Goal: Information Seeking & Learning: Learn about a topic

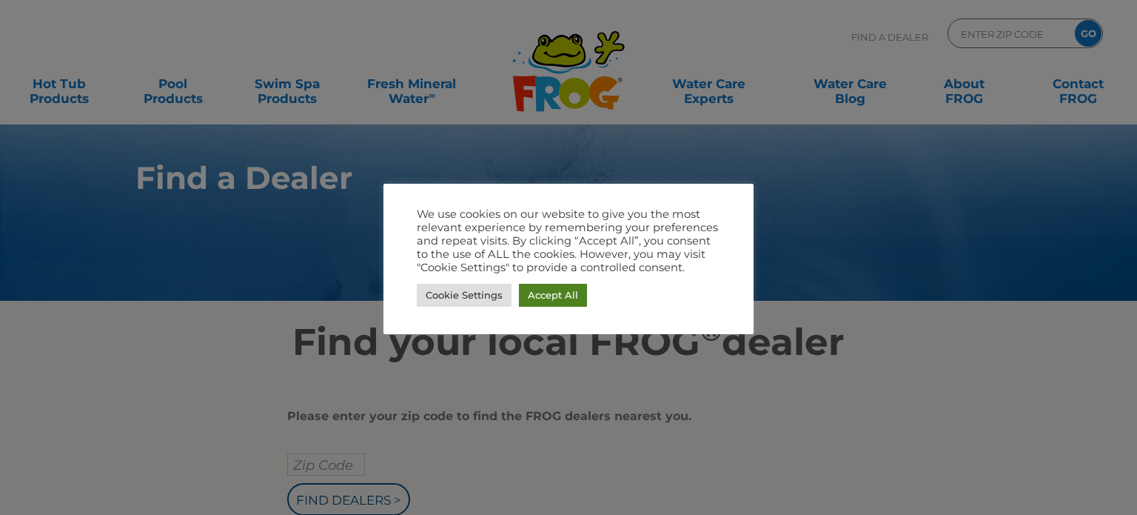
click at [559, 297] on link "Accept All" at bounding box center [553, 295] width 68 height 23
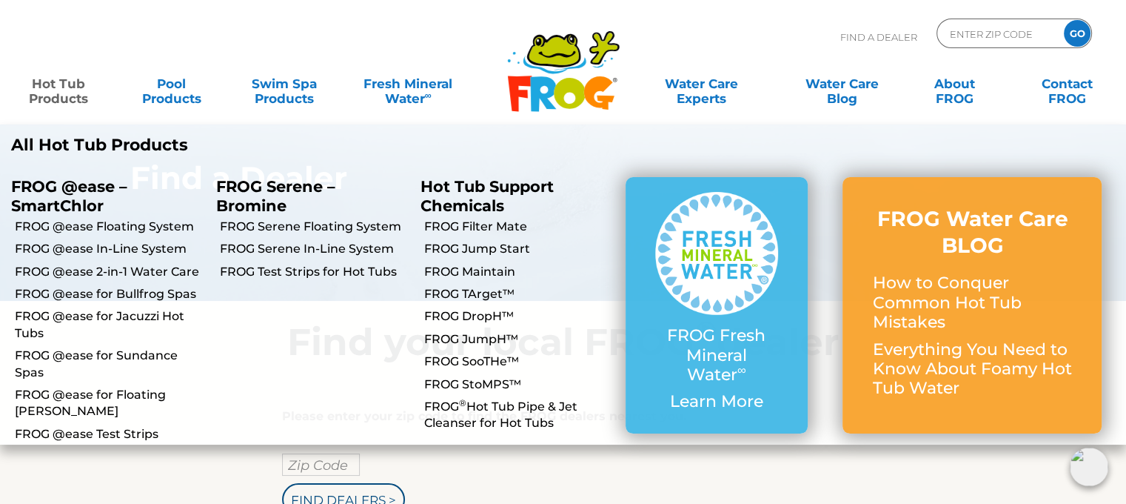
click at [60, 90] on link "Hot Tub Products" at bounding box center [58, 84] width 87 height 30
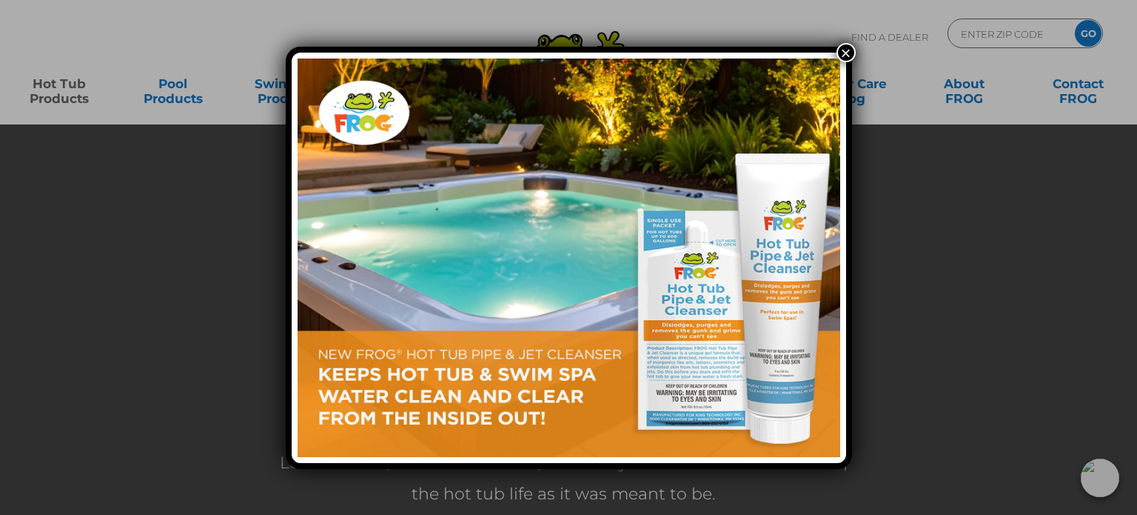
click at [844, 50] on button "×" at bounding box center [846, 52] width 19 height 19
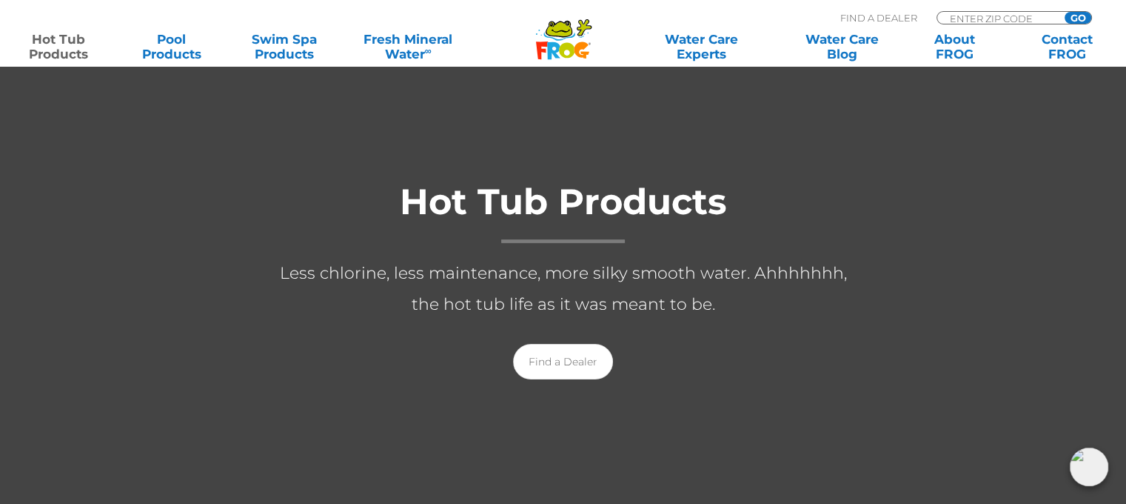
scroll to position [222, 0]
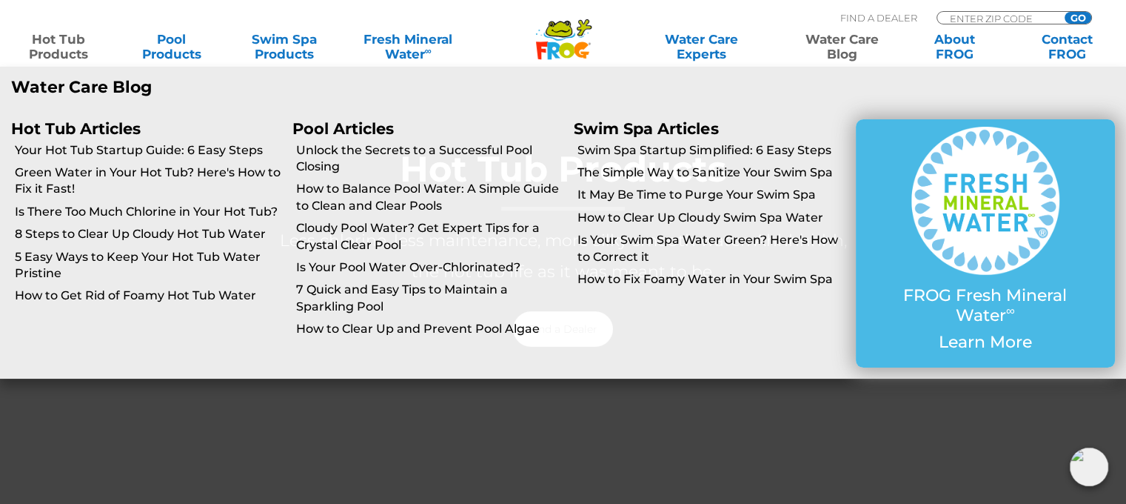
click at [850, 44] on link "Water Care Blog" at bounding box center [841, 47] width 87 height 30
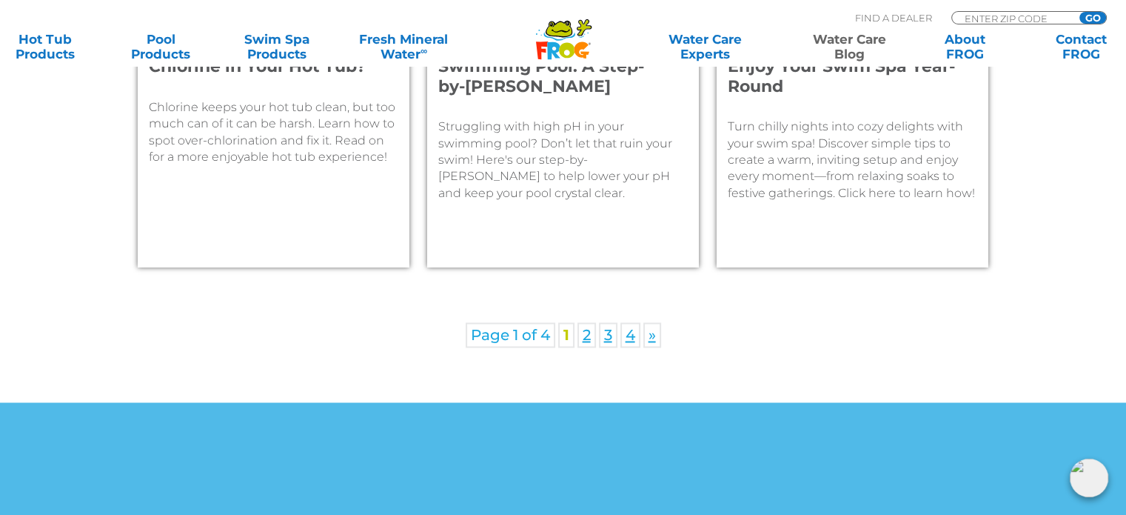
scroll to position [2370, 0]
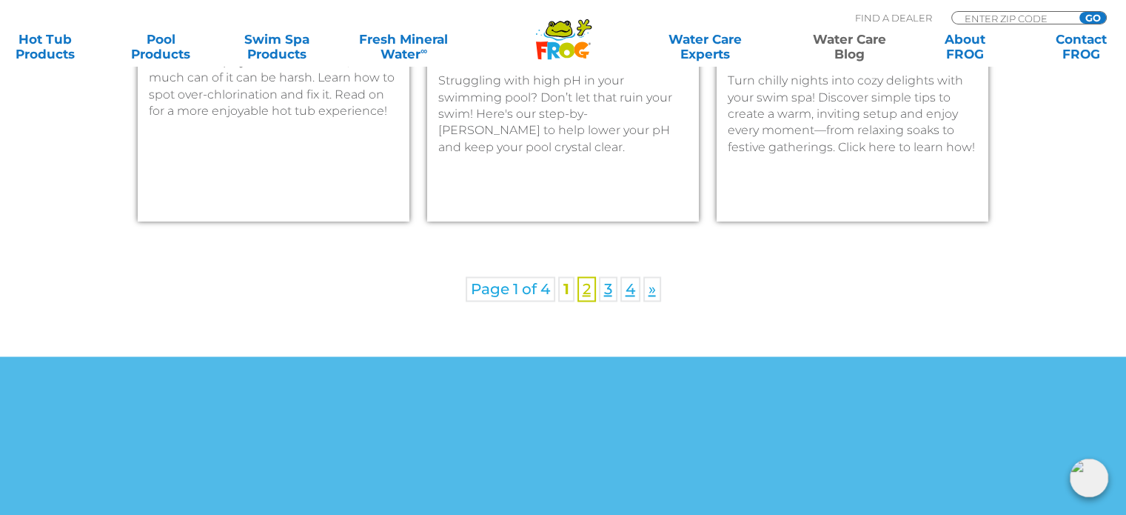
click at [581, 297] on link "2" at bounding box center [587, 288] width 19 height 25
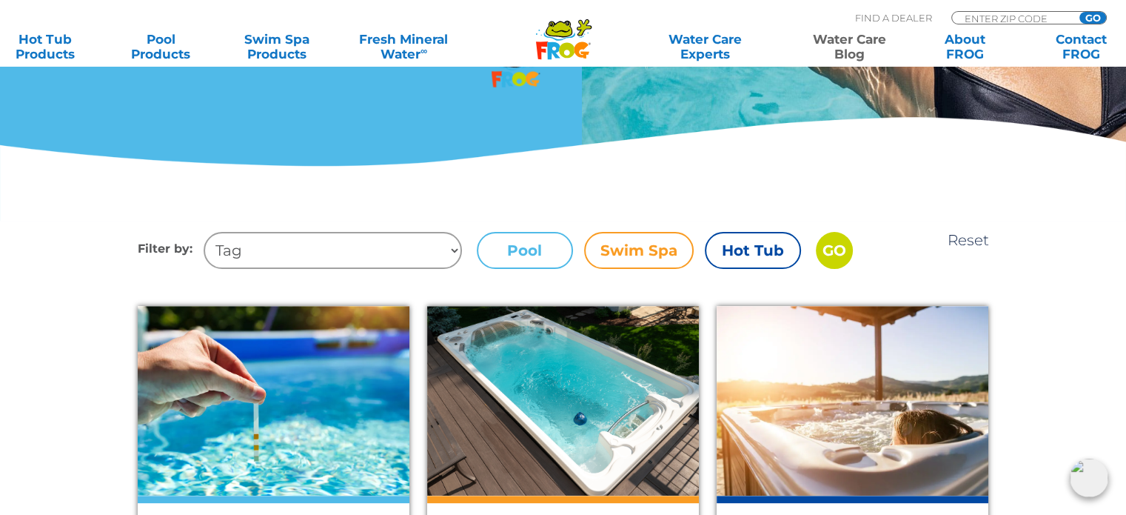
scroll to position [370, 0]
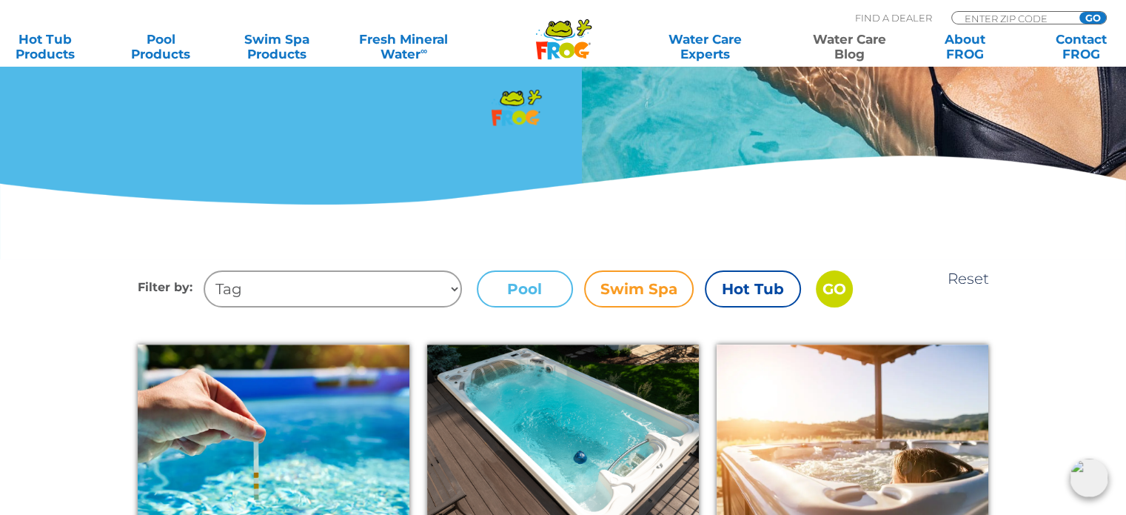
click at [758, 286] on label "Hot Tub" at bounding box center [753, 288] width 96 height 37
click at [0, 0] on input "Hot Tub" at bounding box center [0, 0] width 0 height 0
click at [826, 286] on input "GO" at bounding box center [834, 288] width 37 height 37
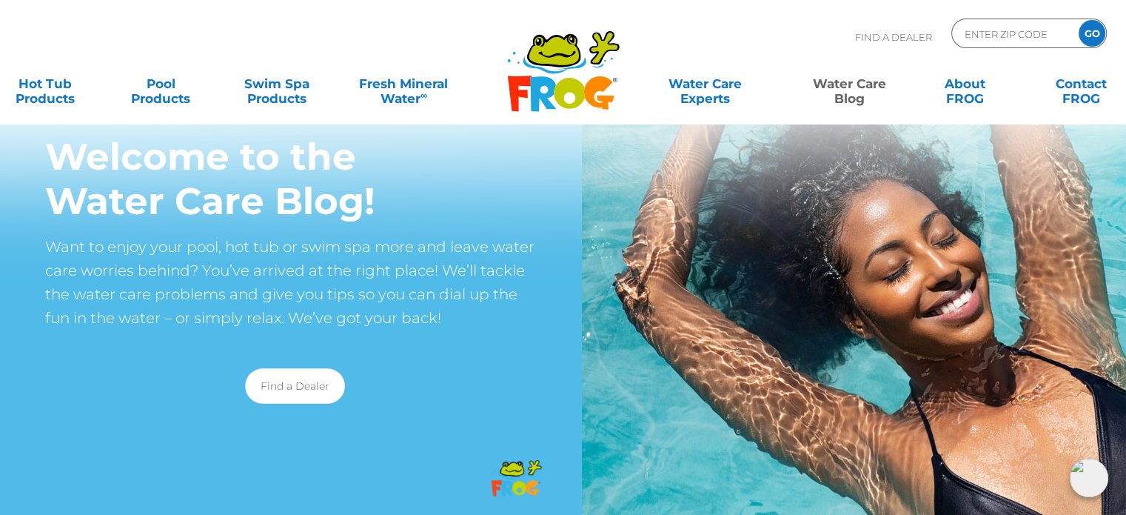
click at [563, 53] on icon at bounding box center [554, 51] width 50 height 30
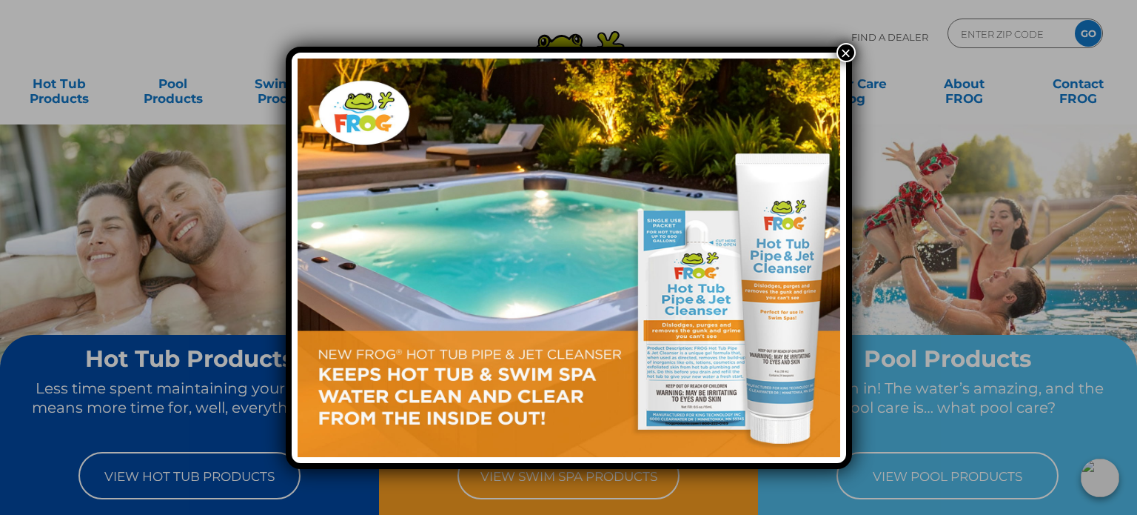
click at [846, 47] on button "×" at bounding box center [846, 52] width 19 height 19
